Goal: Information Seeking & Learning: Check status

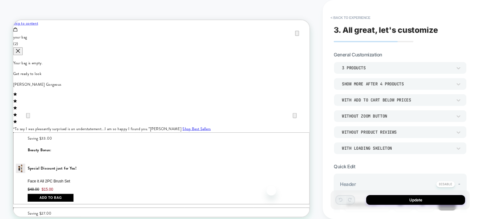
scroll to position [281, 0]
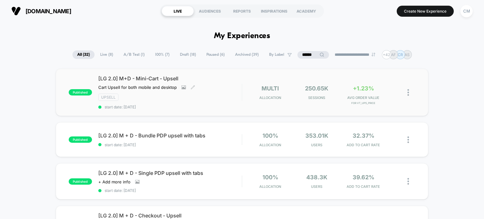
click at [224, 95] on div "Upsell" at bounding box center [170, 97] width 144 height 7
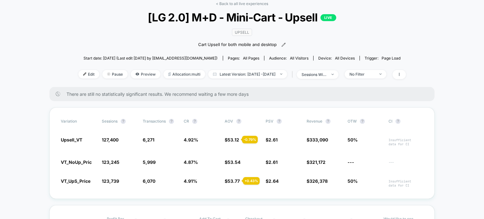
scroll to position [45, 0]
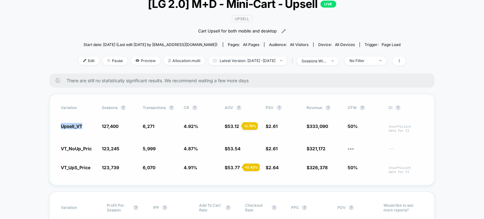
drag, startPoint x: 83, startPoint y: 125, endPoint x: 60, endPoint y: 126, distance: 23.3
click at [60, 126] on div "Variation Sessions ? Transactions ? CR ? AOV ? PSV ? Revenue ? OTW ? CI ? Upsel…" at bounding box center [241, 139] width 385 height 91
drag, startPoint x: 62, startPoint y: 148, endPoint x: 96, endPoint y: 150, distance: 33.8
click at [96, 150] on div "VT_NoUp_Pric 123,245 5,999 4.87 % $ 53.54 $ 2.61 $ 321,172 --- ---" at bounding box center [242, 148] width 362 height 6
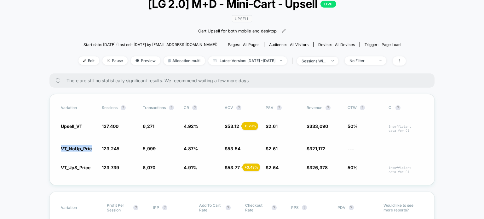
click at [49, 145] on div "Variation Sessions ? Transactions ? CR ? AOV ? PSV ? Revenue ? OTW ? CI ? Upsel…" at bounding box center [241, 139] width 385 height 91
drag, startPoint x: 61, startPoint y: 168, endPoint x: 90, endPoint y: 168, distance: 29.3
click at [90, 168] on span "VT_UpS_Price" at bounding box center [76, 167] width 30 height 5
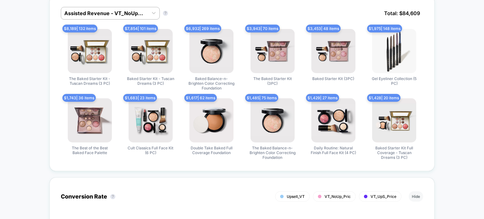
scroll to position [477, 0]
click at [73, 17] on div "Assisted Revenue - VT_NoUp_Pric" at bounding box center [110, 13] width 99 height 13
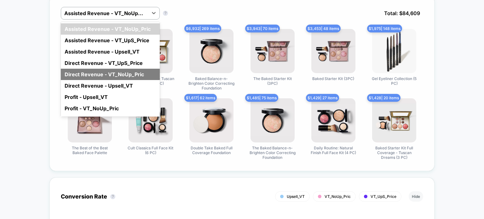
click at [72, 70] on div "Direct Revenue - VT_NoUp_Pric" at bounding box center [110, 74] width 99 height 11
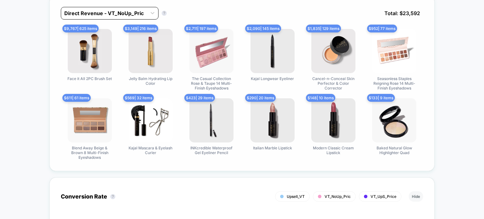
click at [88, 12] on div at bounding box center [103, 13] width 79 height 8
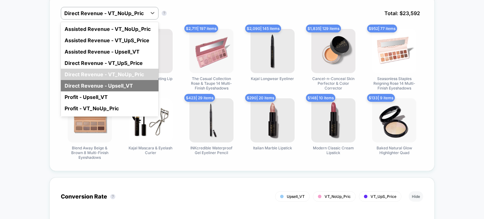
click at [82, 86] on div "Direct Revenue - Upsell_VT" at bounding box center [110, 85] width 98 height 11
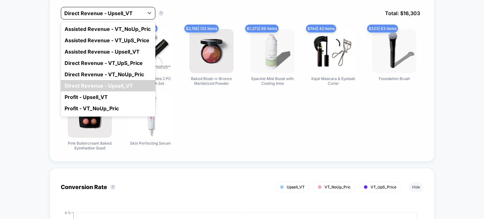
click at [96, 14] on div at bounding box center [102, 13] width 76 height 8
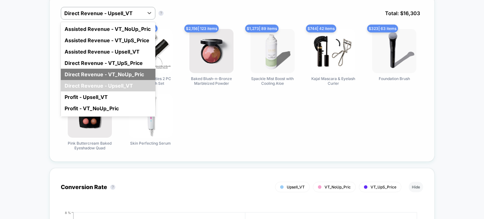
click at [67, 72] on div "Direct Revenue - VT_NoUp_Pric" at bounding box center [108, 74] width 95 height 11
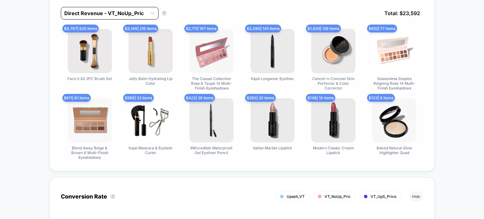
click at [78, 13] on div at bounding box center [103, 13] width 79 height 8
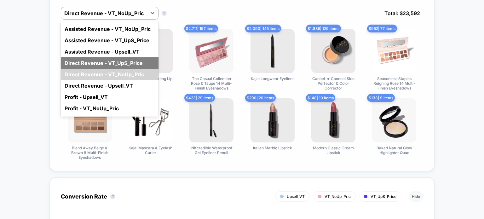
click at [71, 60] on div "Direct Revenue - VT_UpS_Price" at bounding box center [110, 62] width 98 height 11
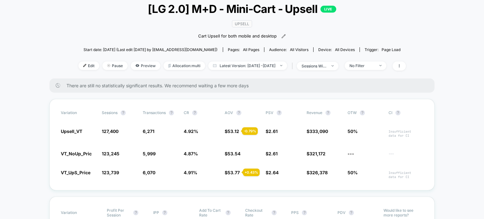
scroll to position [40, 0]
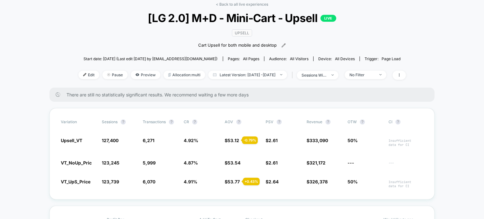
scroll to position [53, 0]
